Goal: Information Seeking & Learning: Learn about a topic

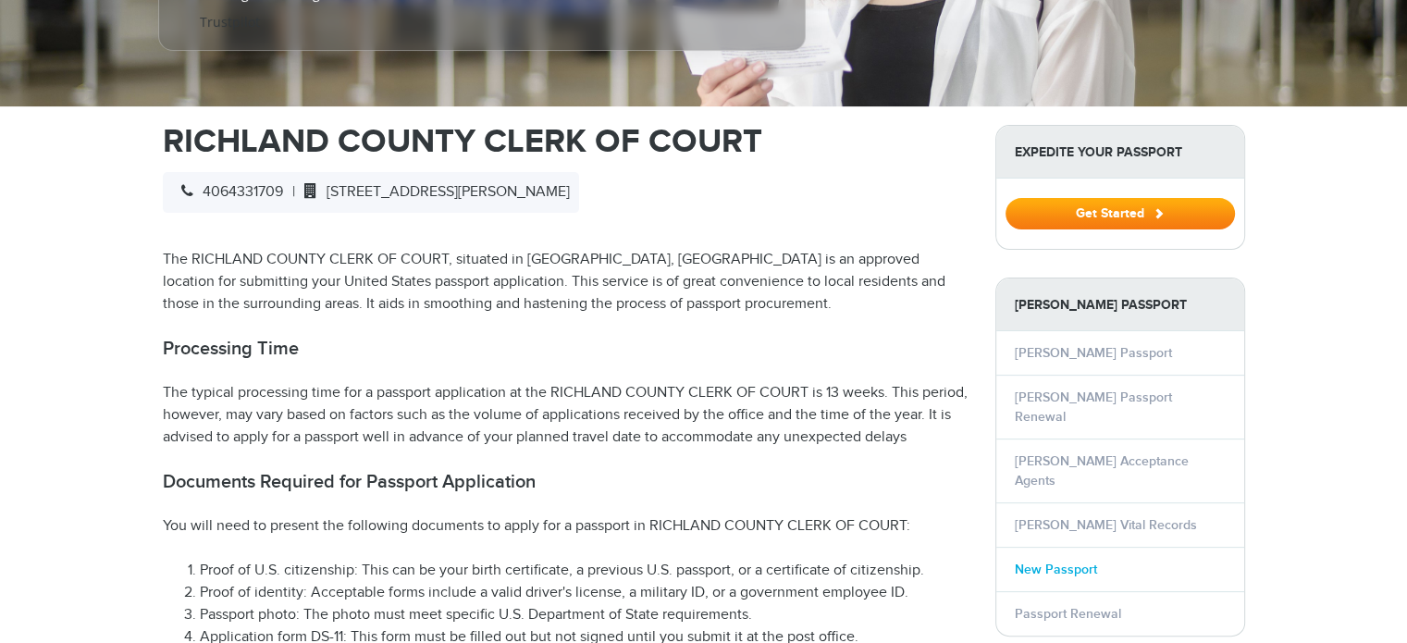
select select "**********"
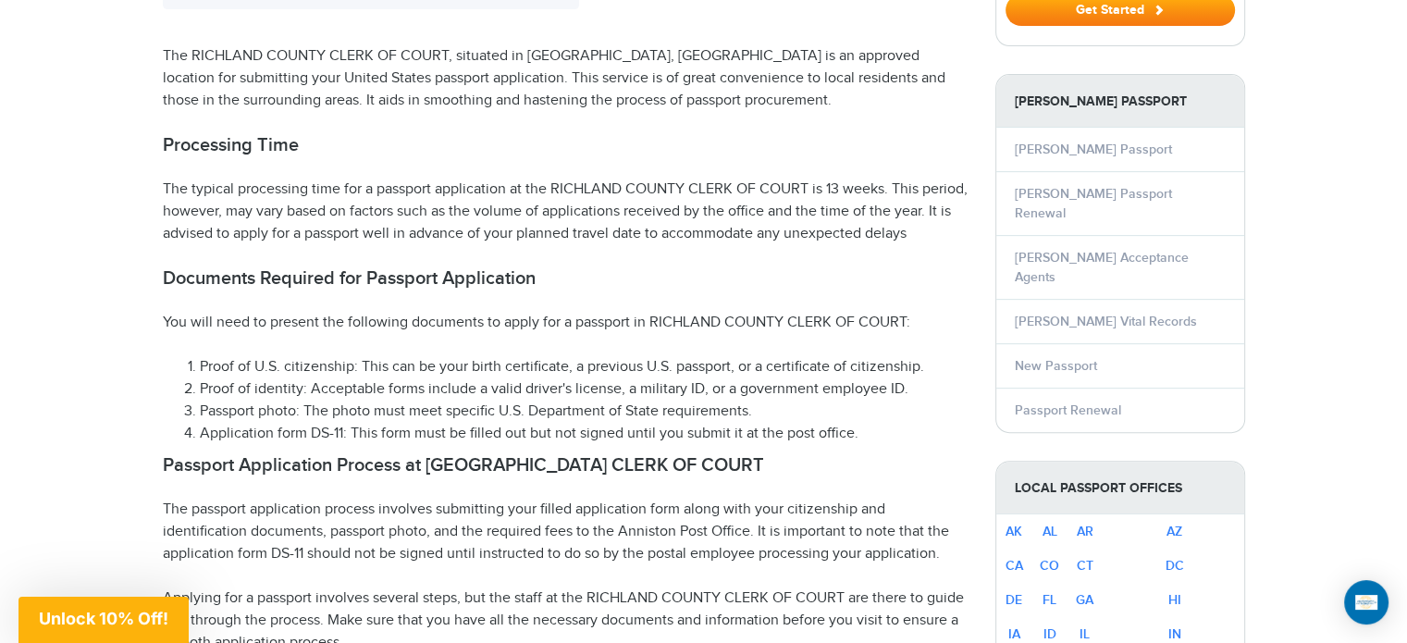
scroll to position [832, 0]
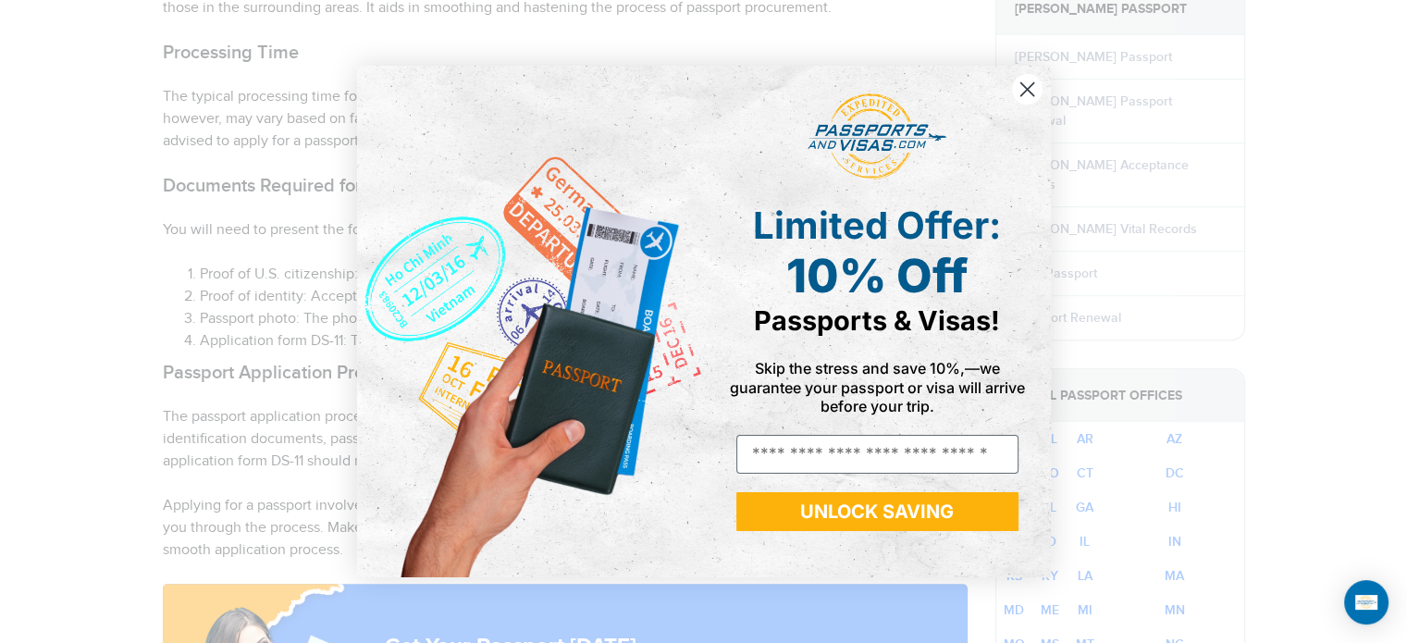
click at [1029, 97] on circle "Close dialog" at bounding box center [1026, 89] width 31 height 31
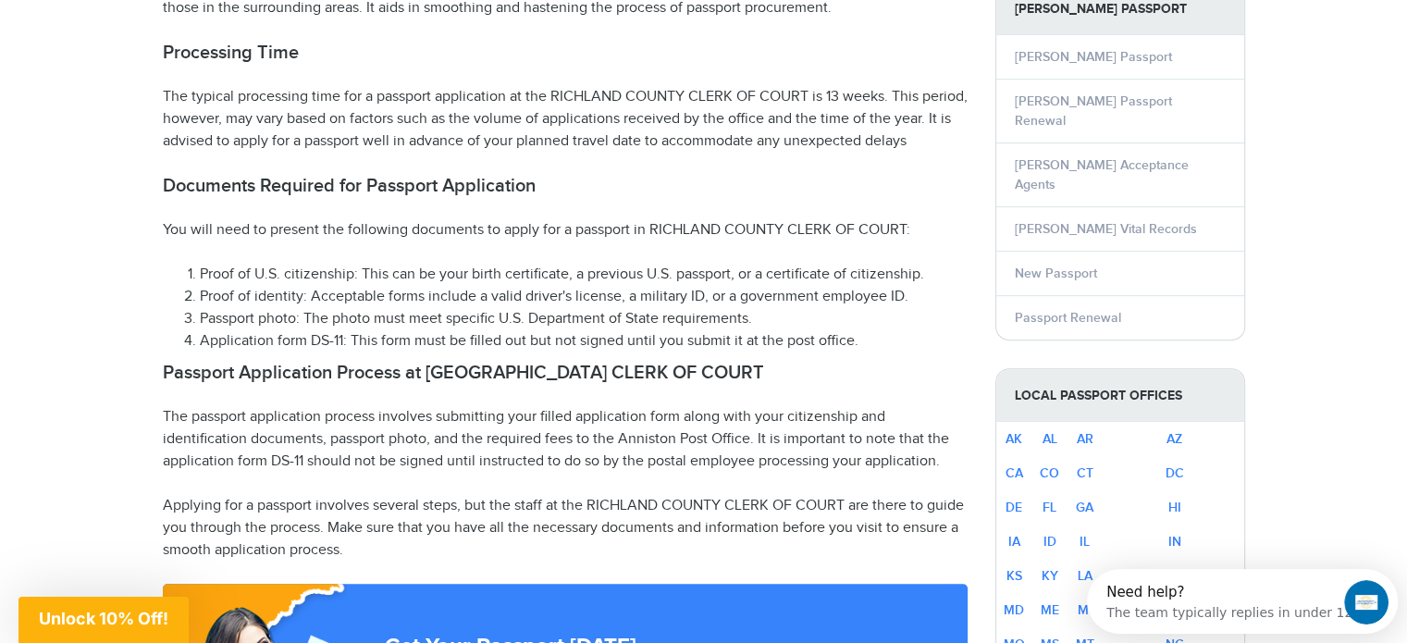
scroll to position [0, 0]
click at [1040, 265] on link "New Passport" at bounding box center [1056, 273] width 82 height 16
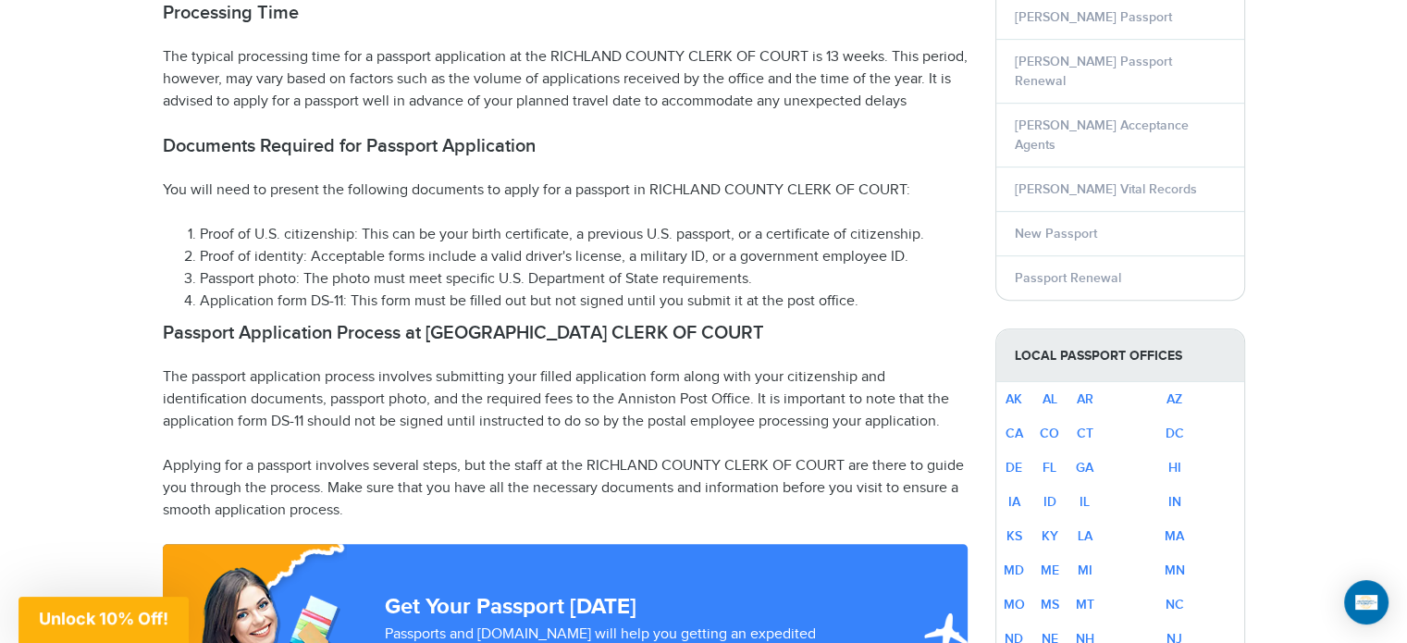
scroll to position [814, 0]
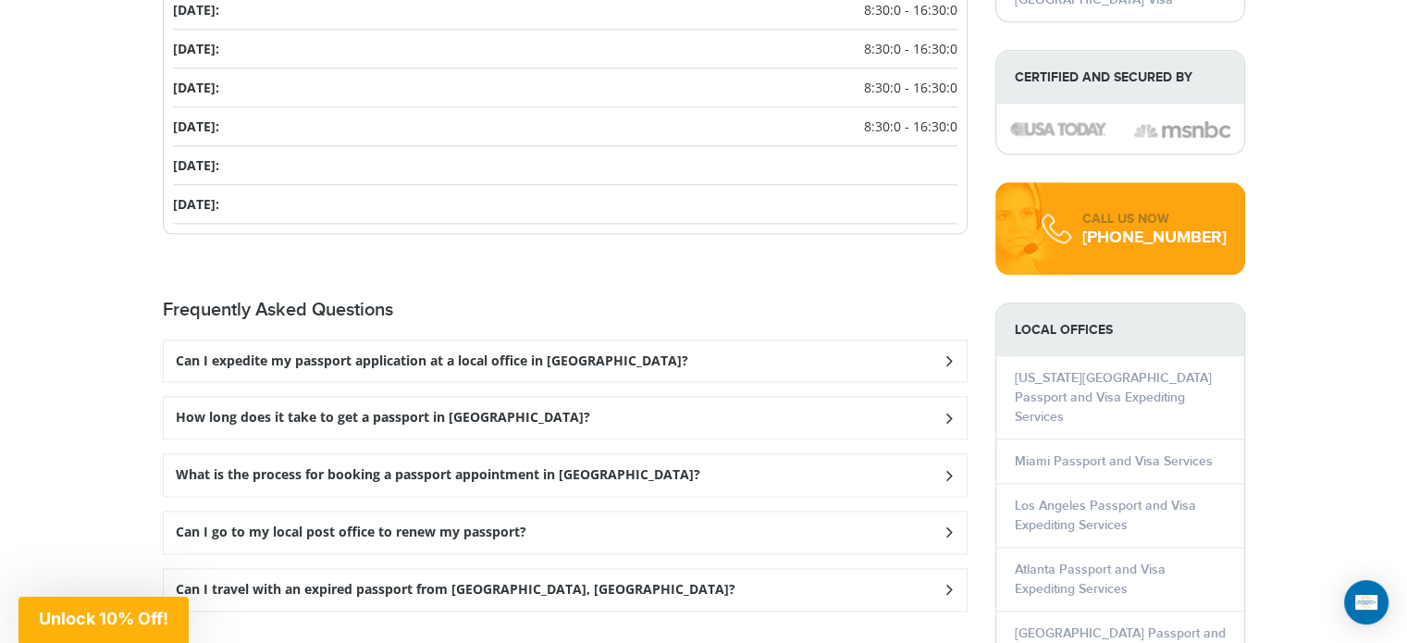
scroll to position [2386, 0]
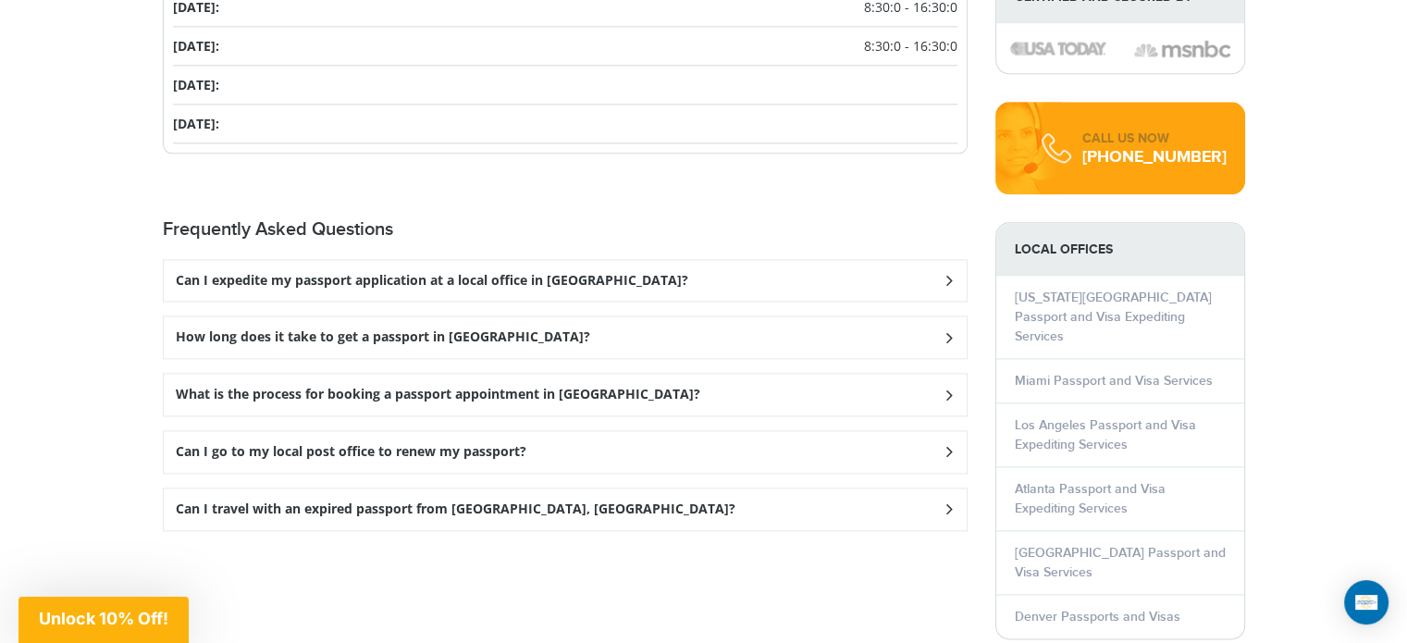
click at [529, 273] on h3 "Can I expedite my passport application at a local office in [GEOGRAPHIC_DATA]?" at bounding box center [432, 281] width 512 height 16
